Goal: Navigation & Orientation: Find specific page/section

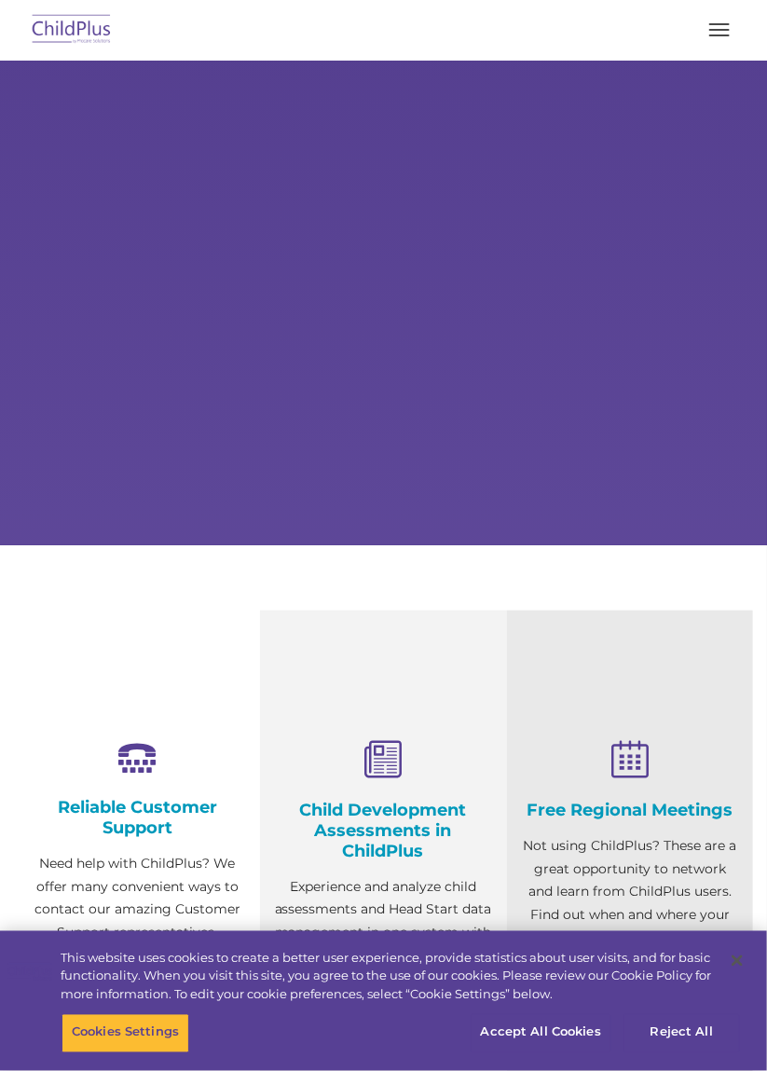
select select "MEDIUM"
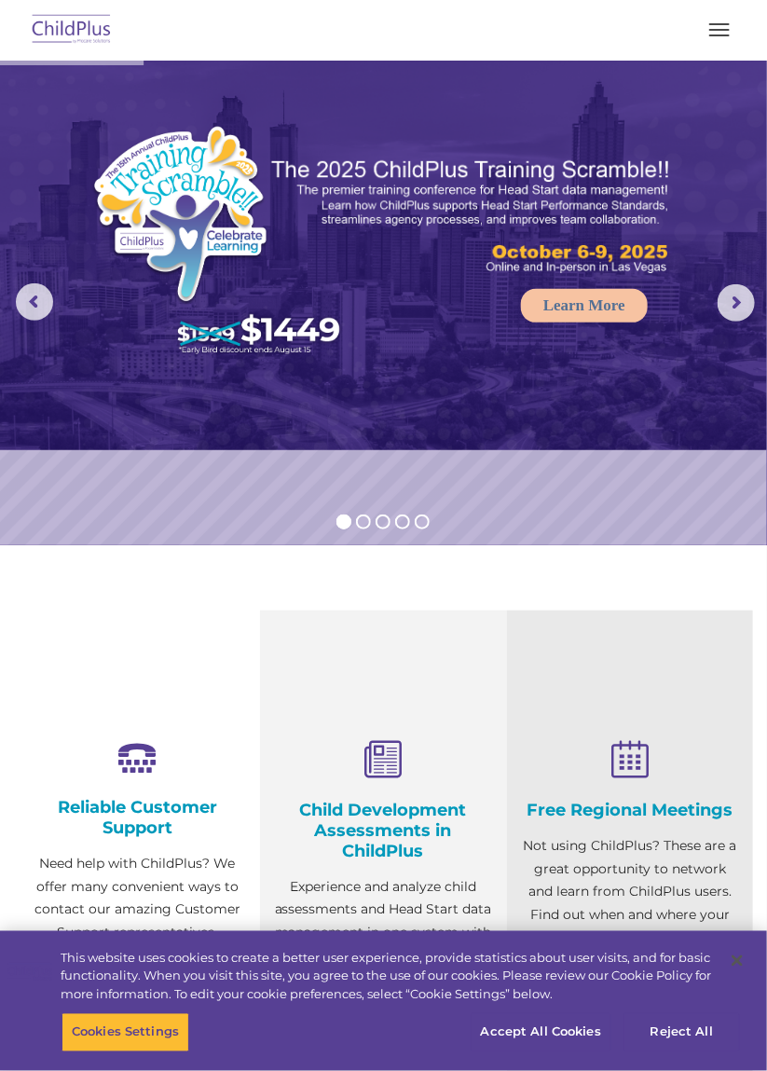
select select "MEDIUM"
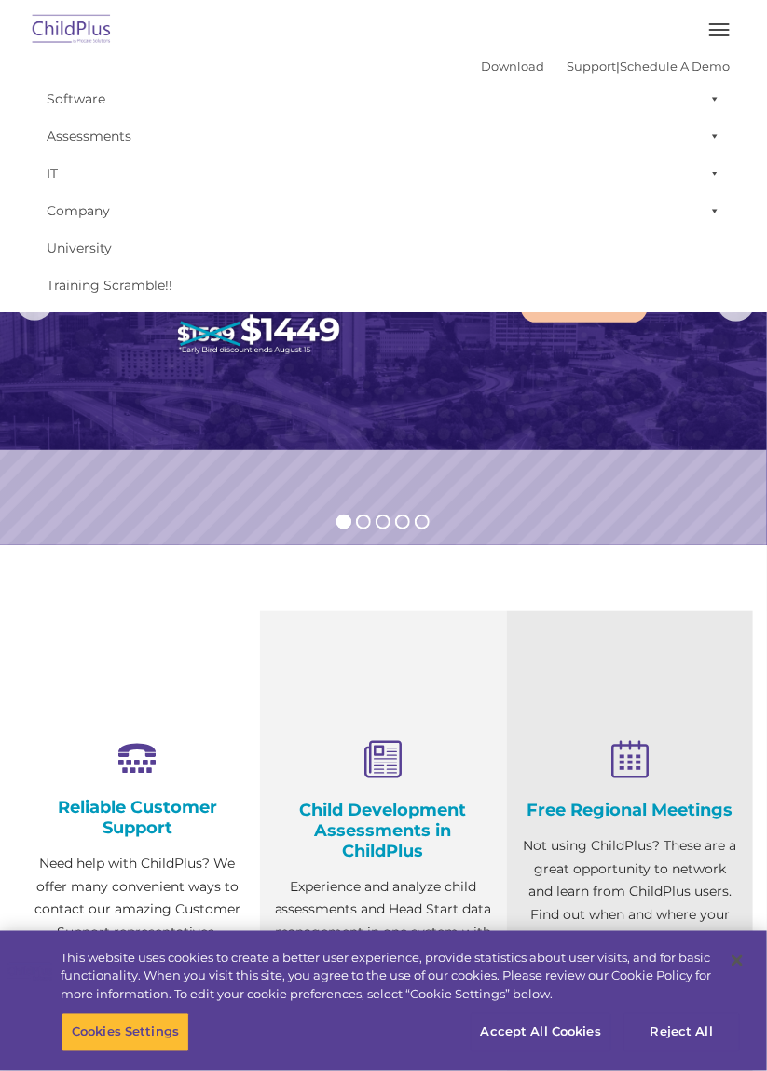
select select "MEDIUM"
click at [717, 34] on span "button" at bounding box center [719, 35] width 21 height 2
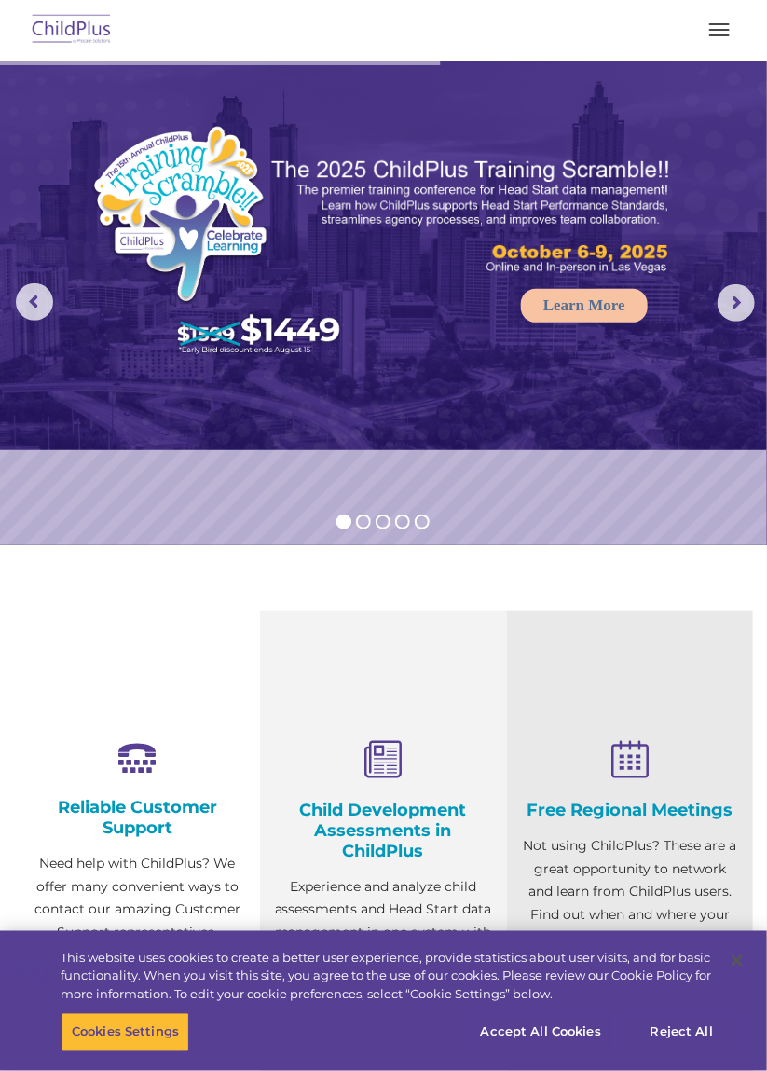
click at [716, 33] on button "button" at bounding box center [719, 30] width 39 height 30
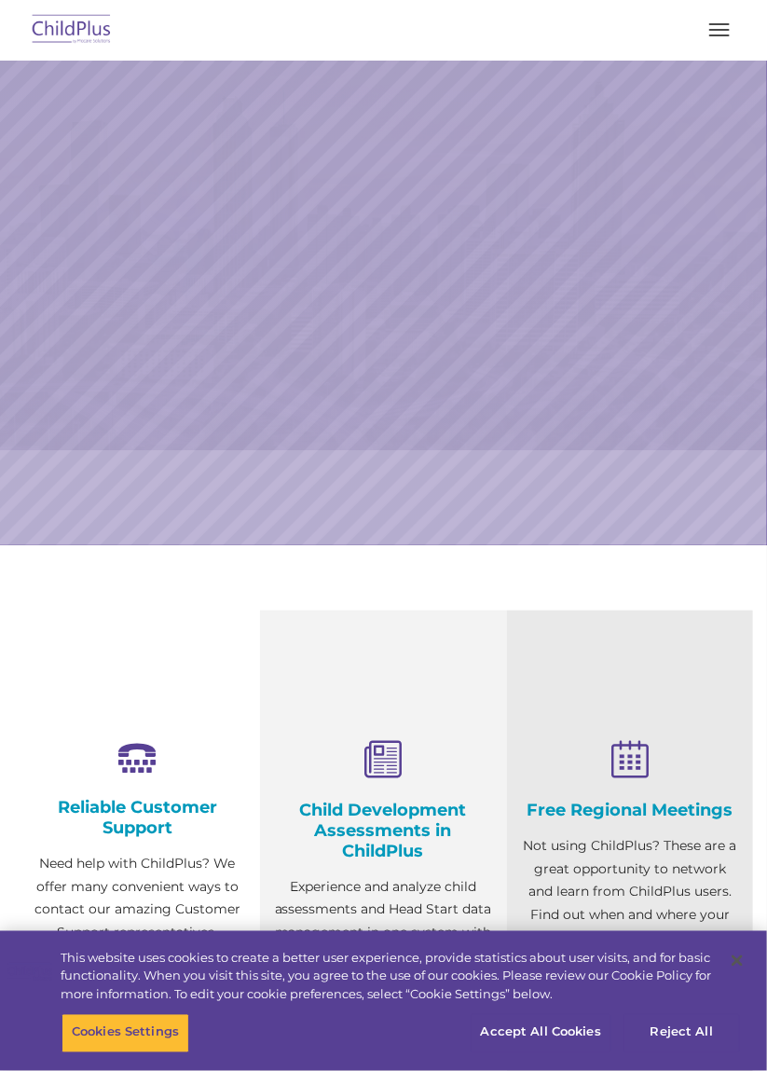
select select "MEDIUM"
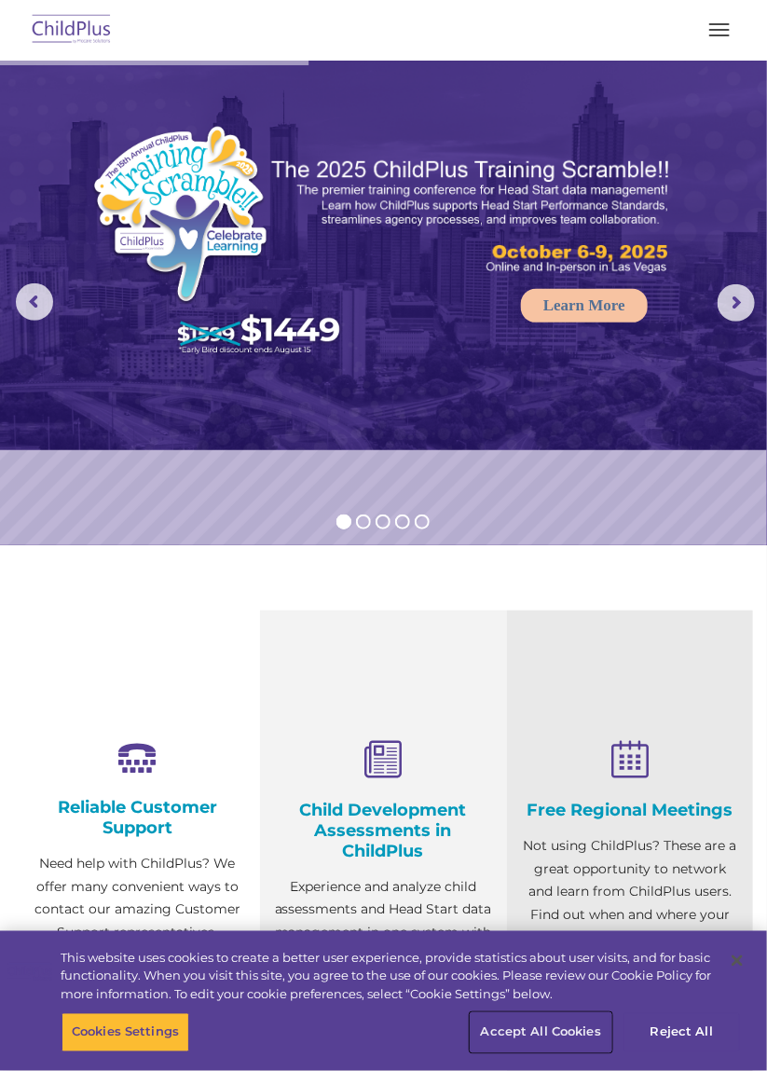
click at [549, 1038] on button "Accept All Cookies" at bounding box center [541, 1032] width 141 height 39
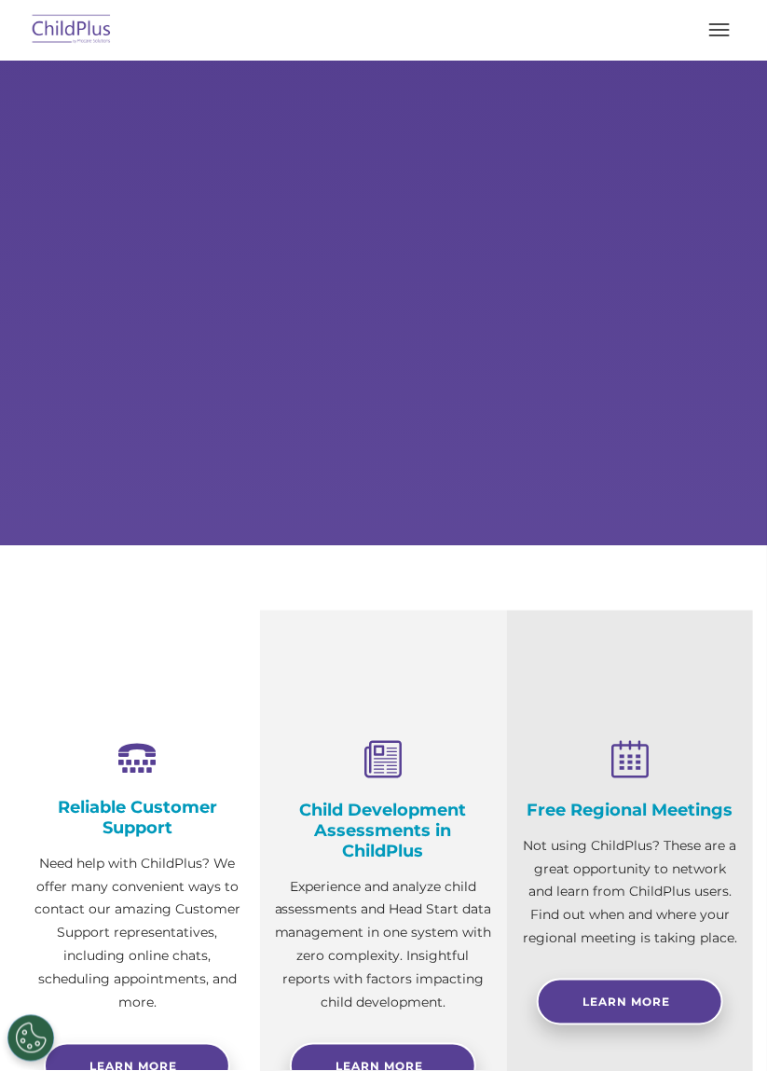
click at [75, 41] on img at bounding box center [72, 30] width 88 height 44
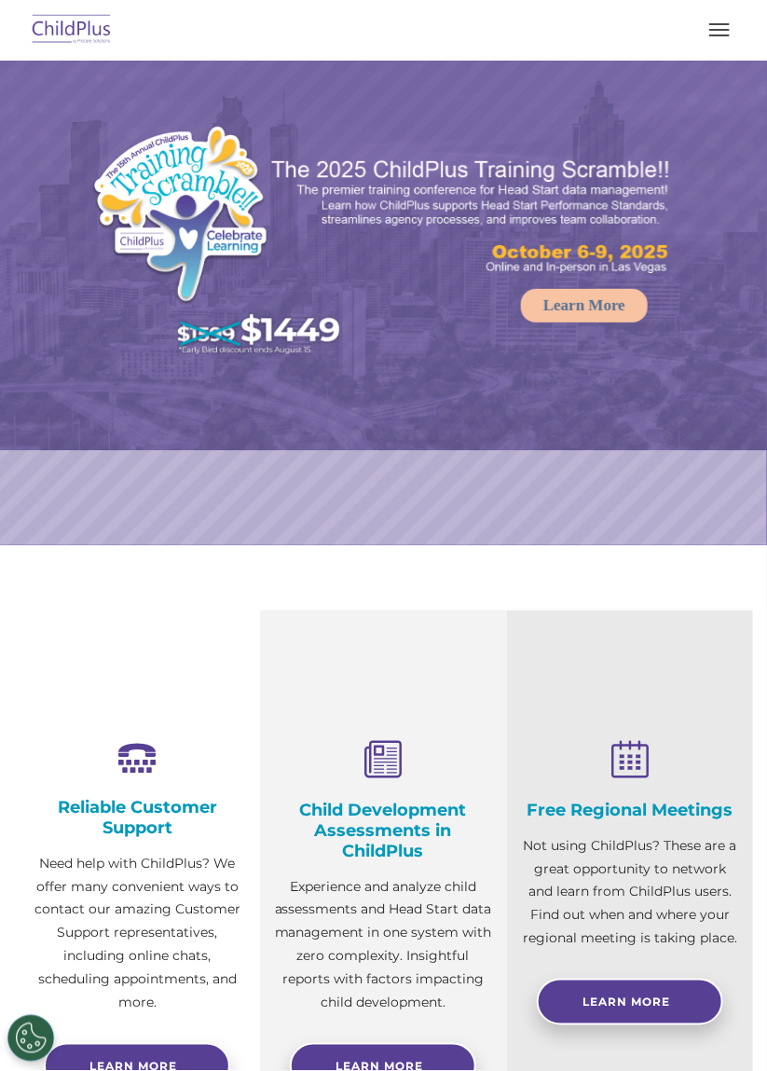
select select "MEDIUM"
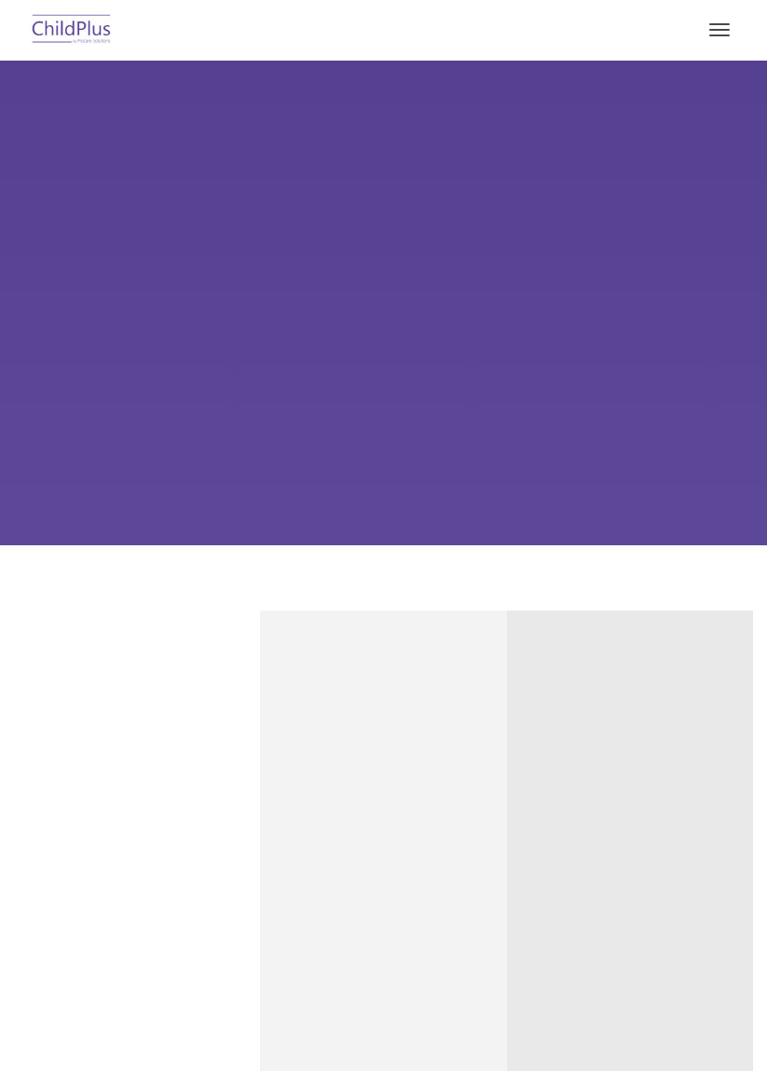
type input ""
select select "MEDIUM"
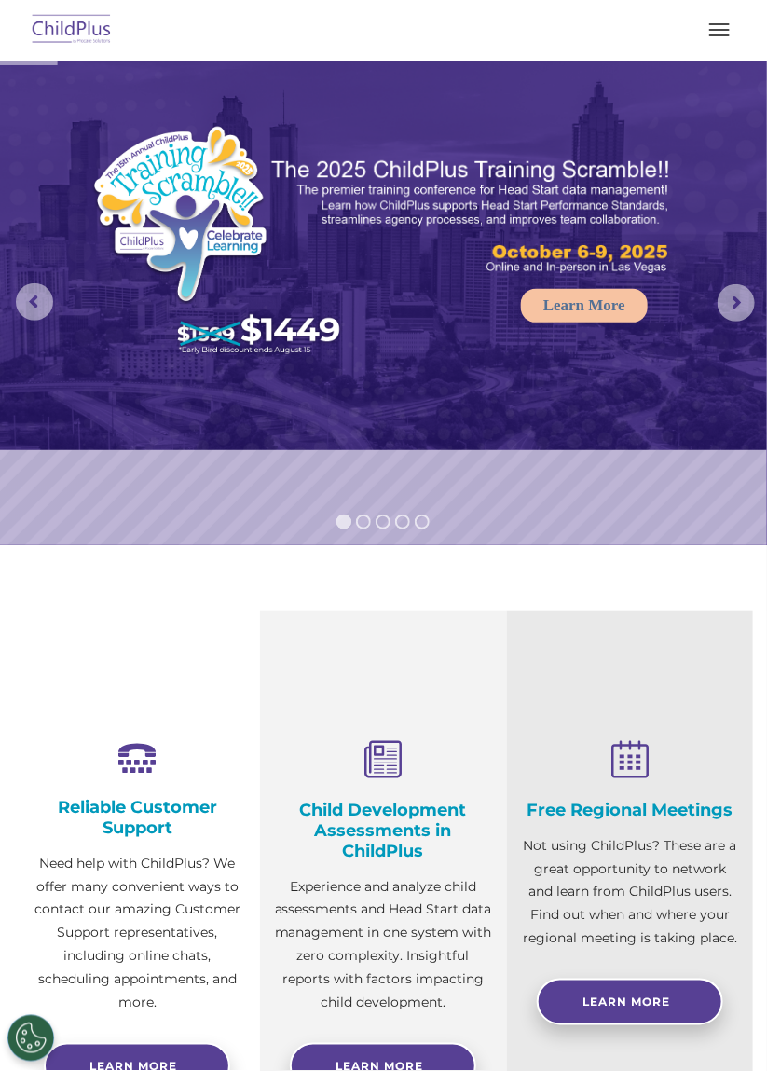
click at [712, 29] on span "button" at bounding box center [719, 30] width 21 height 2
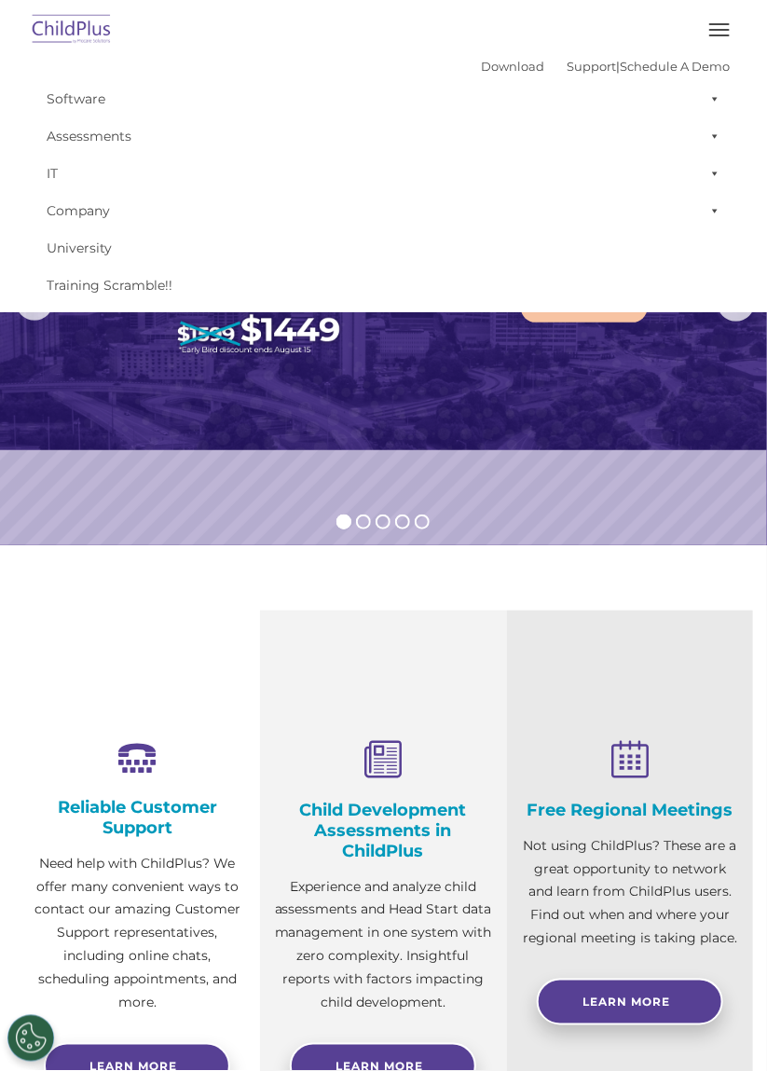
click at [704, 103] on span at bounding box center [711, 98] width 19 height 37
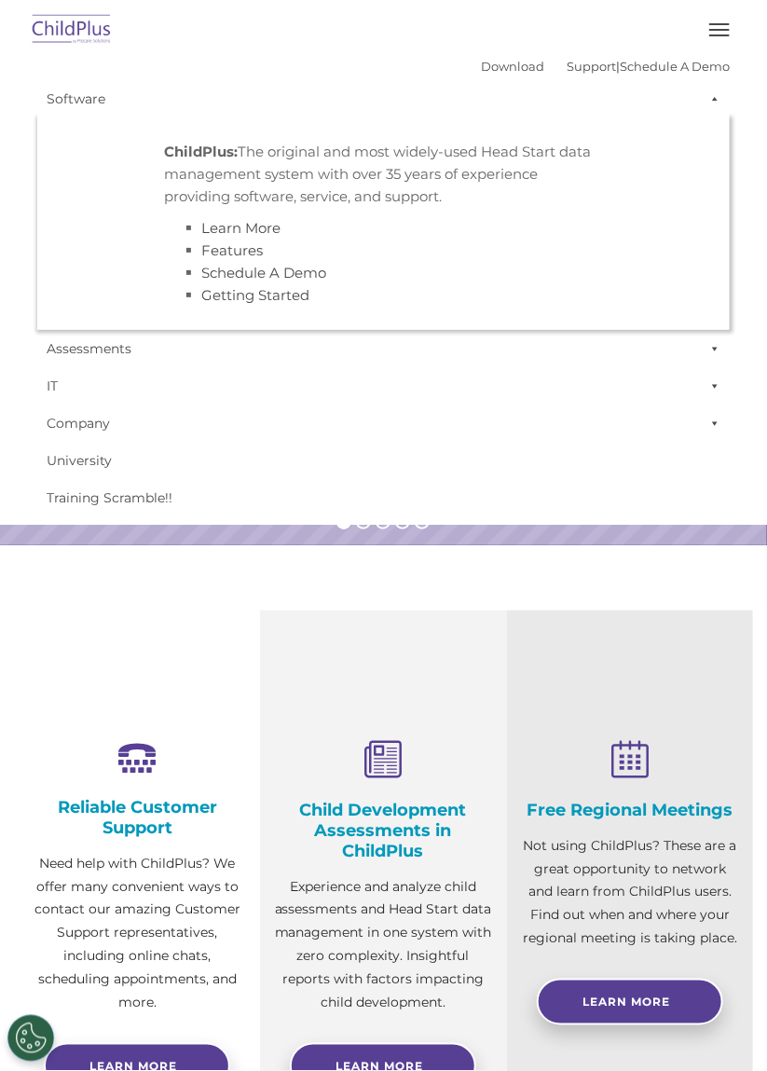
click at [40, 449] on link "University" at bounding box center [383, 460] width 693 height 37
click at [706, 99] on span at bounding box center [711, 98] width 19 height 37
